Goal: Task Accomplishment & Management: Manage account settings

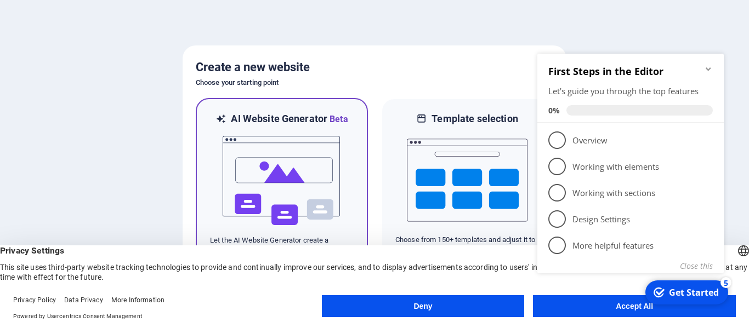
click at [291, 171] on img at bounding box center [281, 181] width 121 height 110
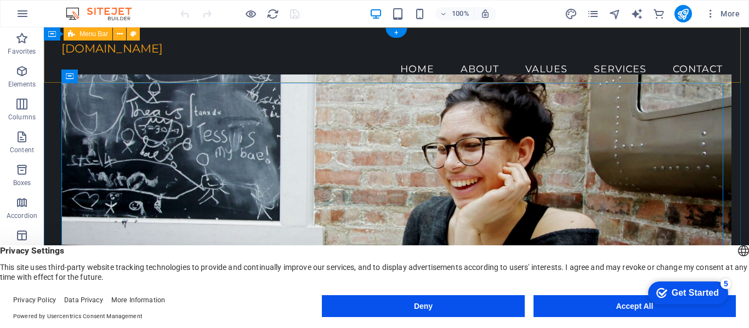
click at [140, 83] on figure at bounding box center [396, 204] width 670 height 258
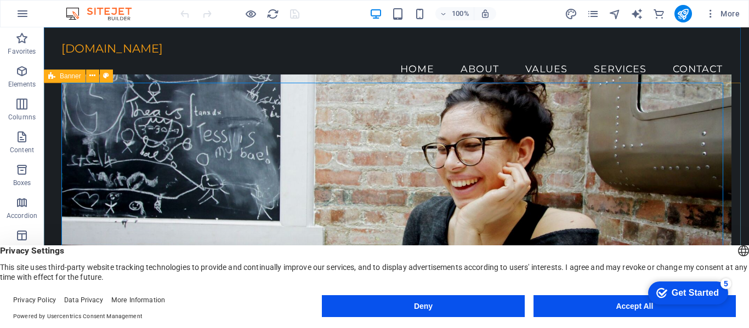
click at [67, 78] on span "Banner" at bounding box center [70, 76] width 21 height 7
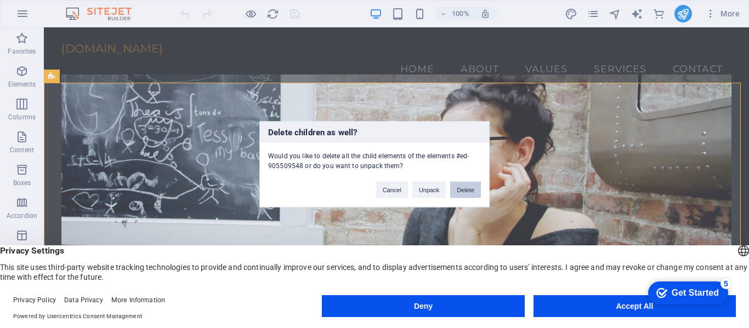
click at [465, 188] on button "Delete" at bounding box center [465, 189] width 31 height 16
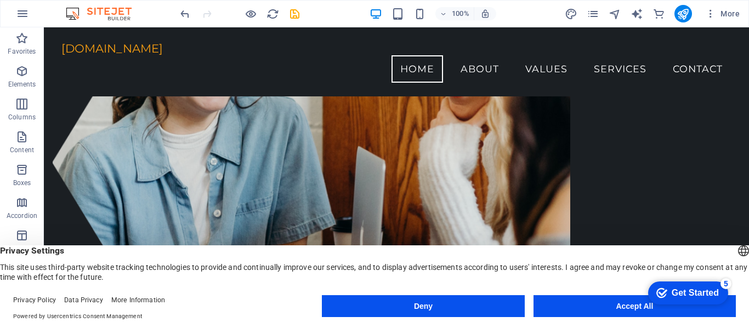
scroll to position [107, 0]
